Goal: Task Accomplishment & Management: Manage account settings

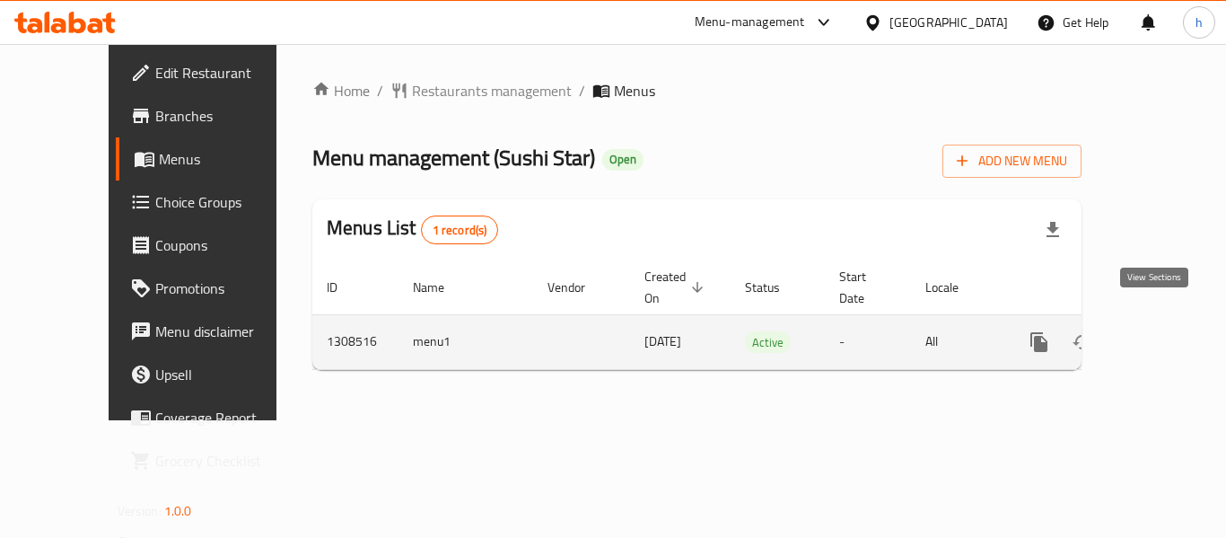
click at [1158, 331] on icon "enhanced table" at bounding box center [1169, 342] width 22 height 22
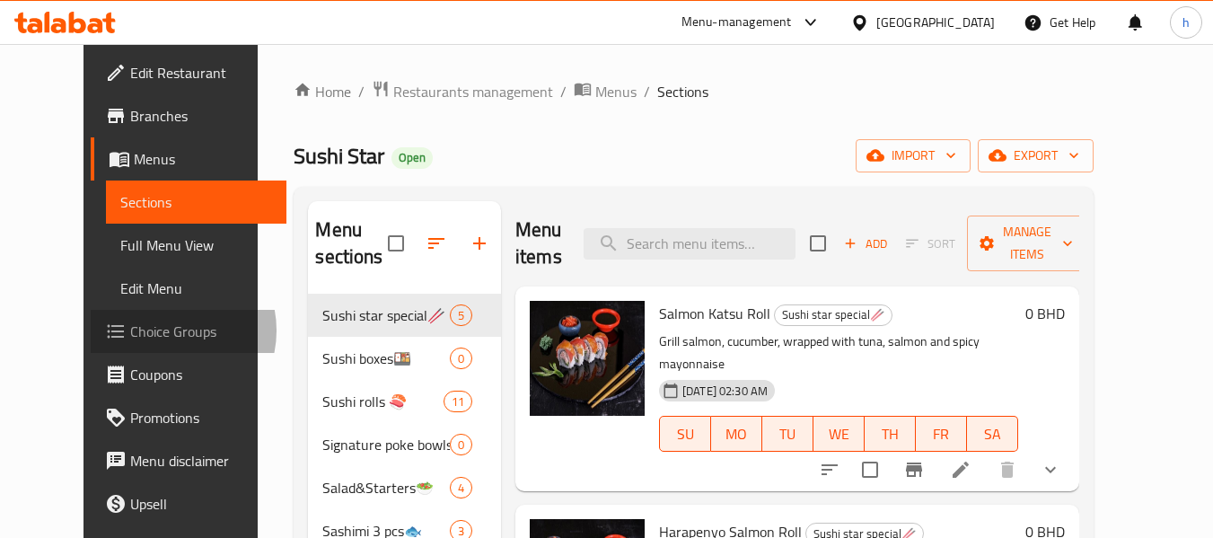
click at [130, 330] on span "Choice Groups" at bounding box center [201, 332] width 142 height 22
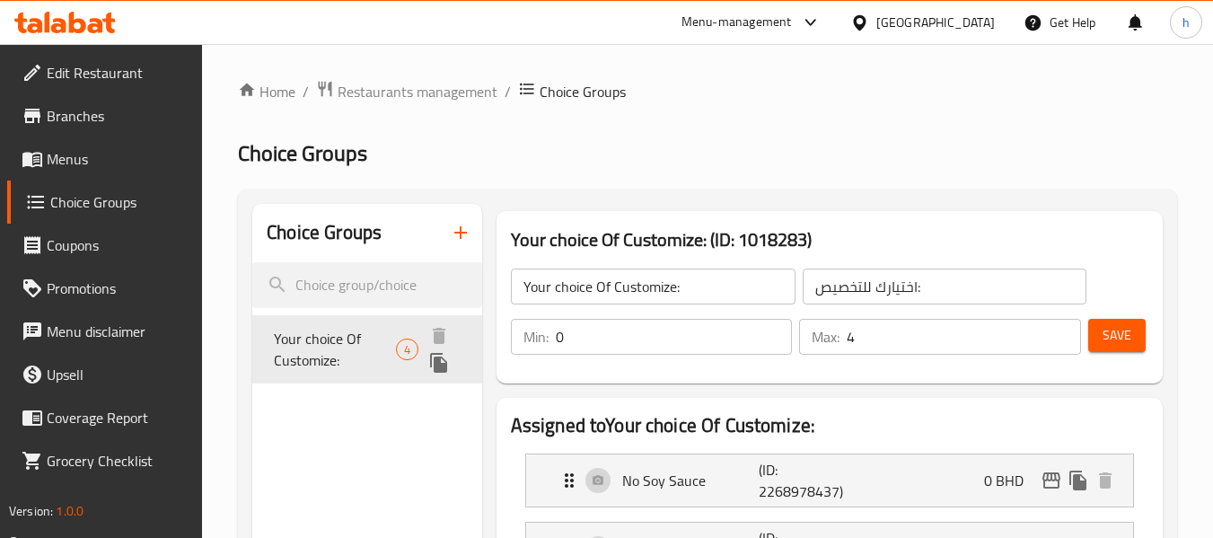
click at [338, 341] on span "Your choice Of Customize:" at bounding box center [335, 349] width 122 height 43
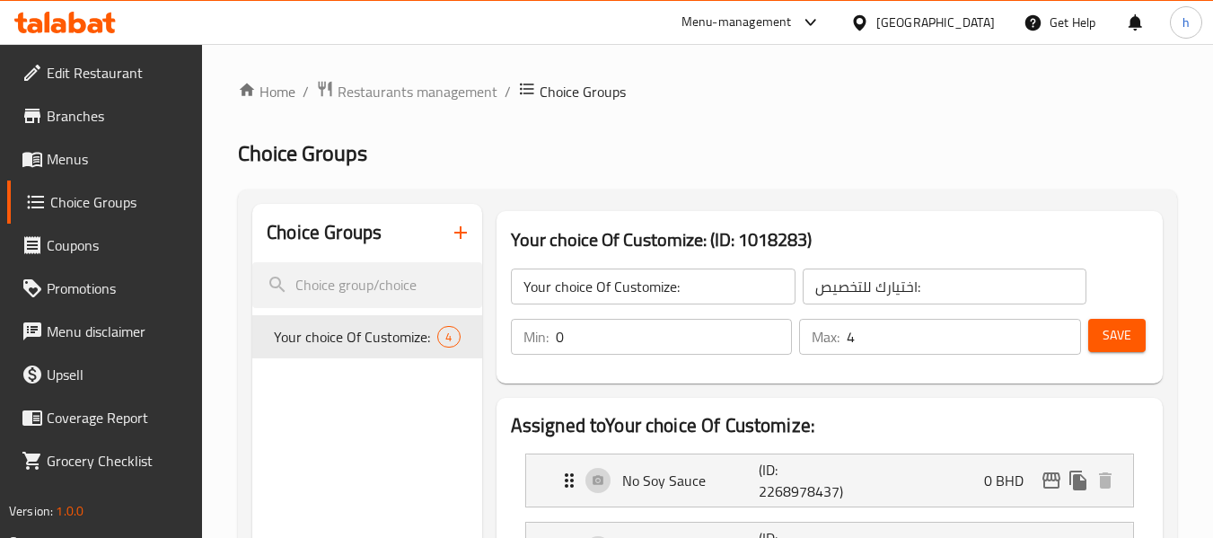
click at [75, 21] on icon at bounding box center [77, 23] width 17 height 22
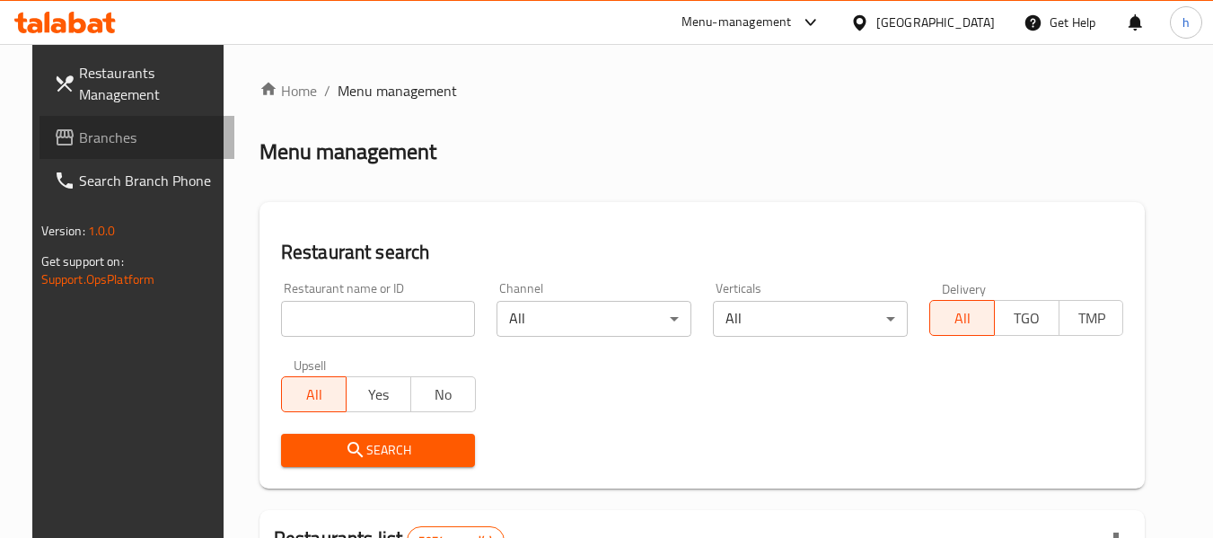
click at [79, 134] on span "Branches" at bounding box center [150, 138] width 142 height 22
